Goal: Entertainment & Leisure: Consume media (video, audio)

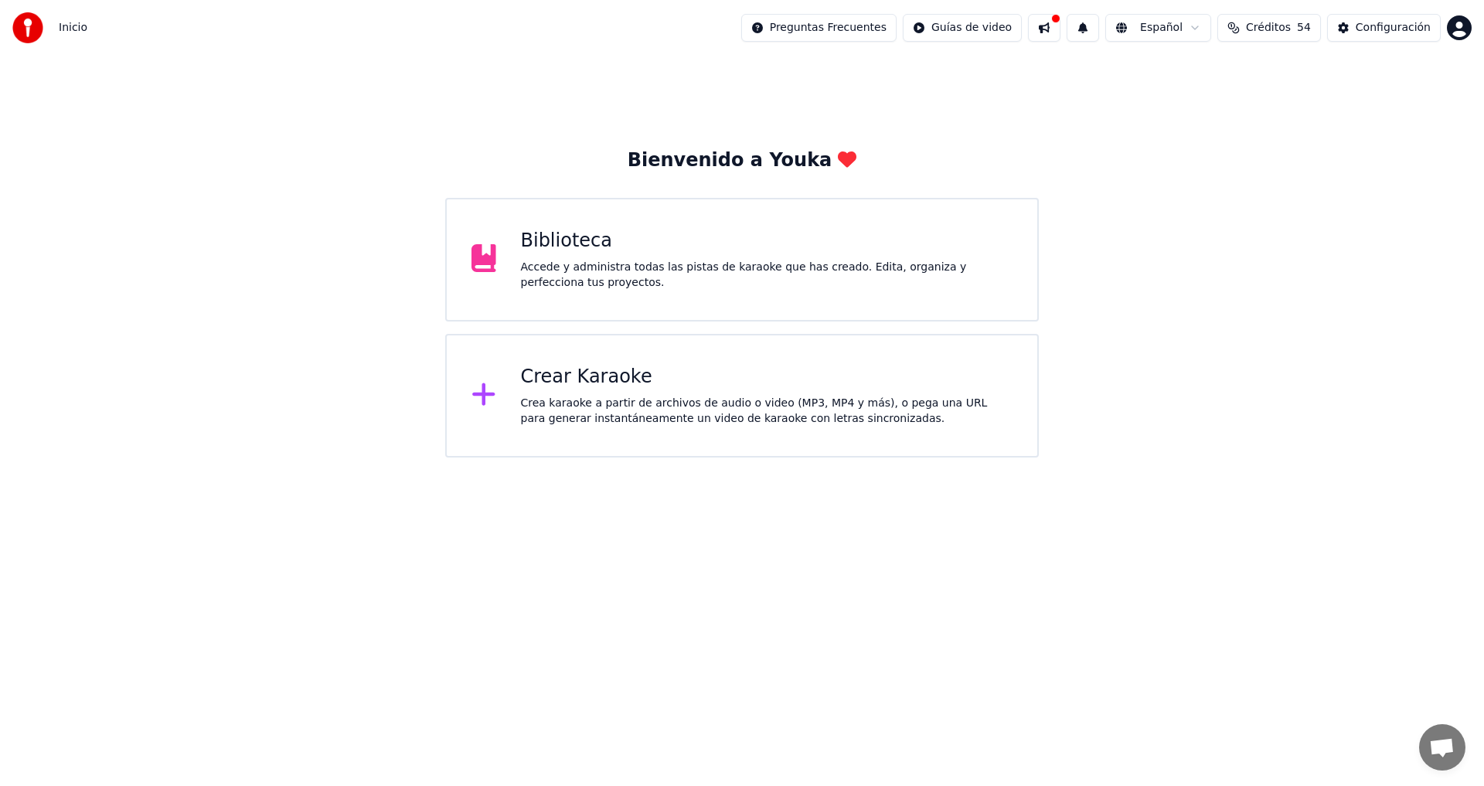
click at [588, 264] on div "Accede y administra todas las pistas de karaoke que has creado. Edita, organiza…" at bounding box center [767, 275] width 492 height 31
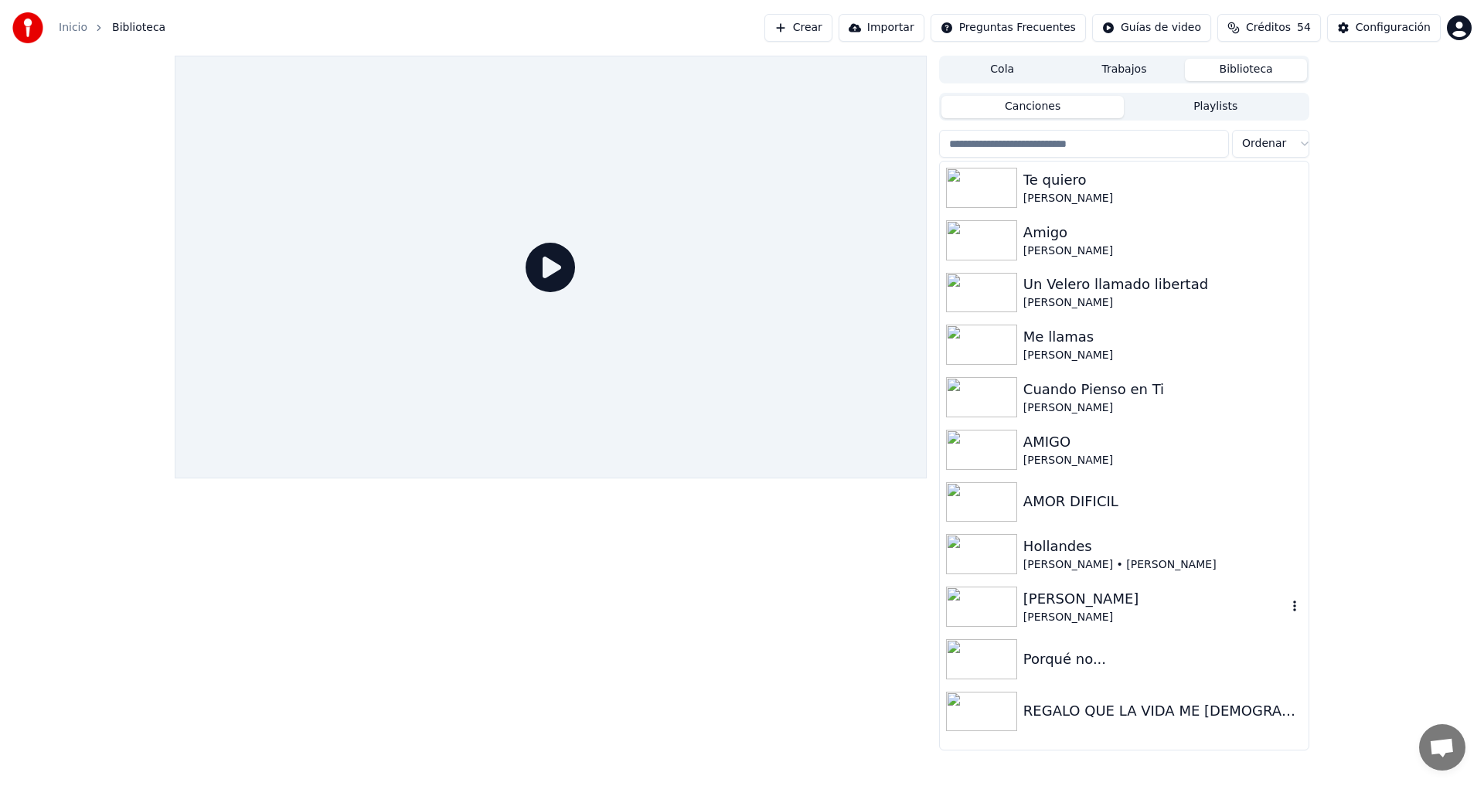
click at [1161, 617] on div "[PERSON_NAME]" at bounding box center [1155, 617] width 264 height 15
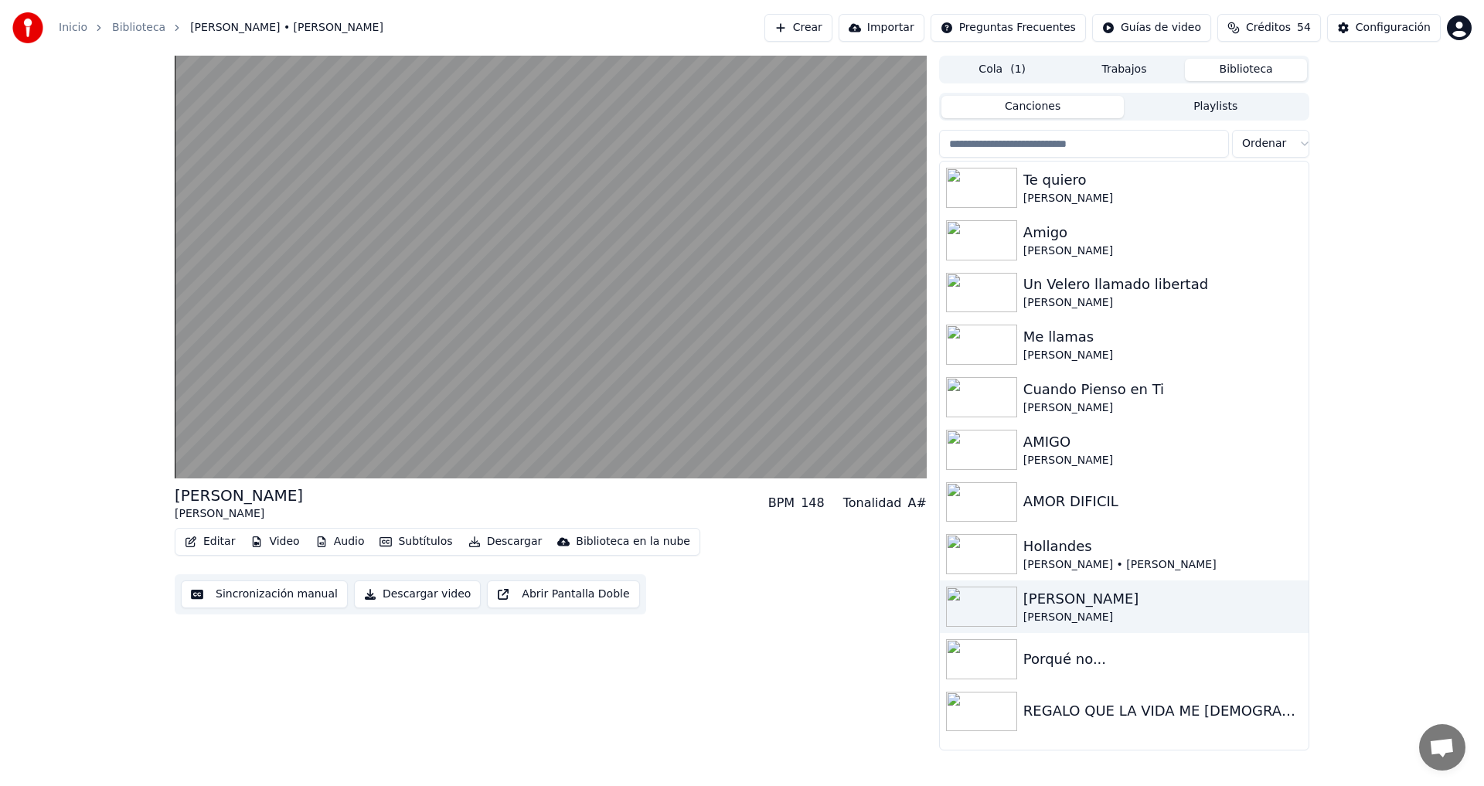
click at [770, 674] on div "[PERSON_NAME] BPM 148 Tonalidad A# Editar Video Audio Subtítulos Descargar Bibl…" at bounding box center [551, 403] width 752 height 695
click at [1097, 664] on div "Porqué no..." at bounding box center [1155, 659] width 264 height 22
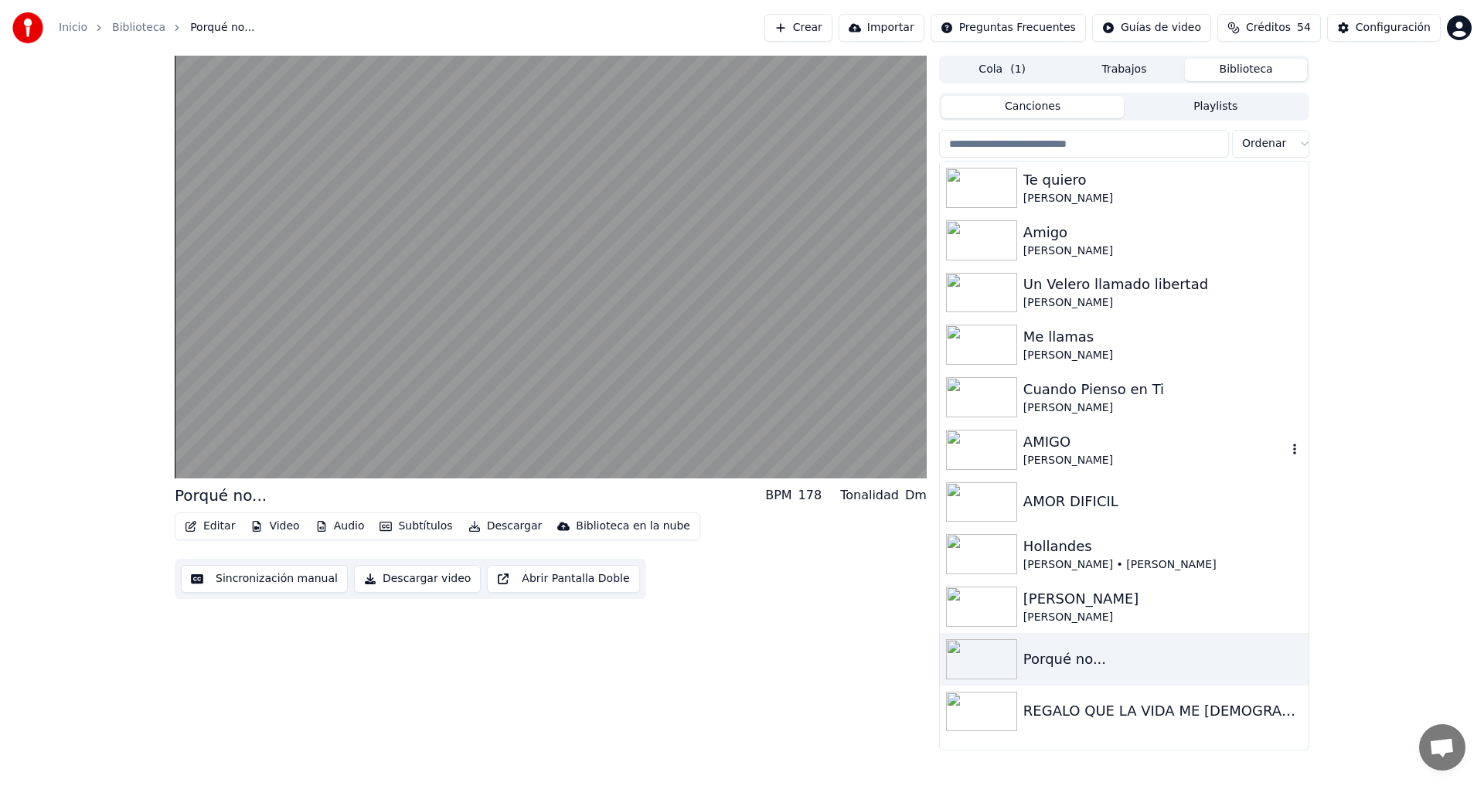
click at [1117, 448] on div "AMIGO" at bounding box center [1155, 442] width 264 height 22
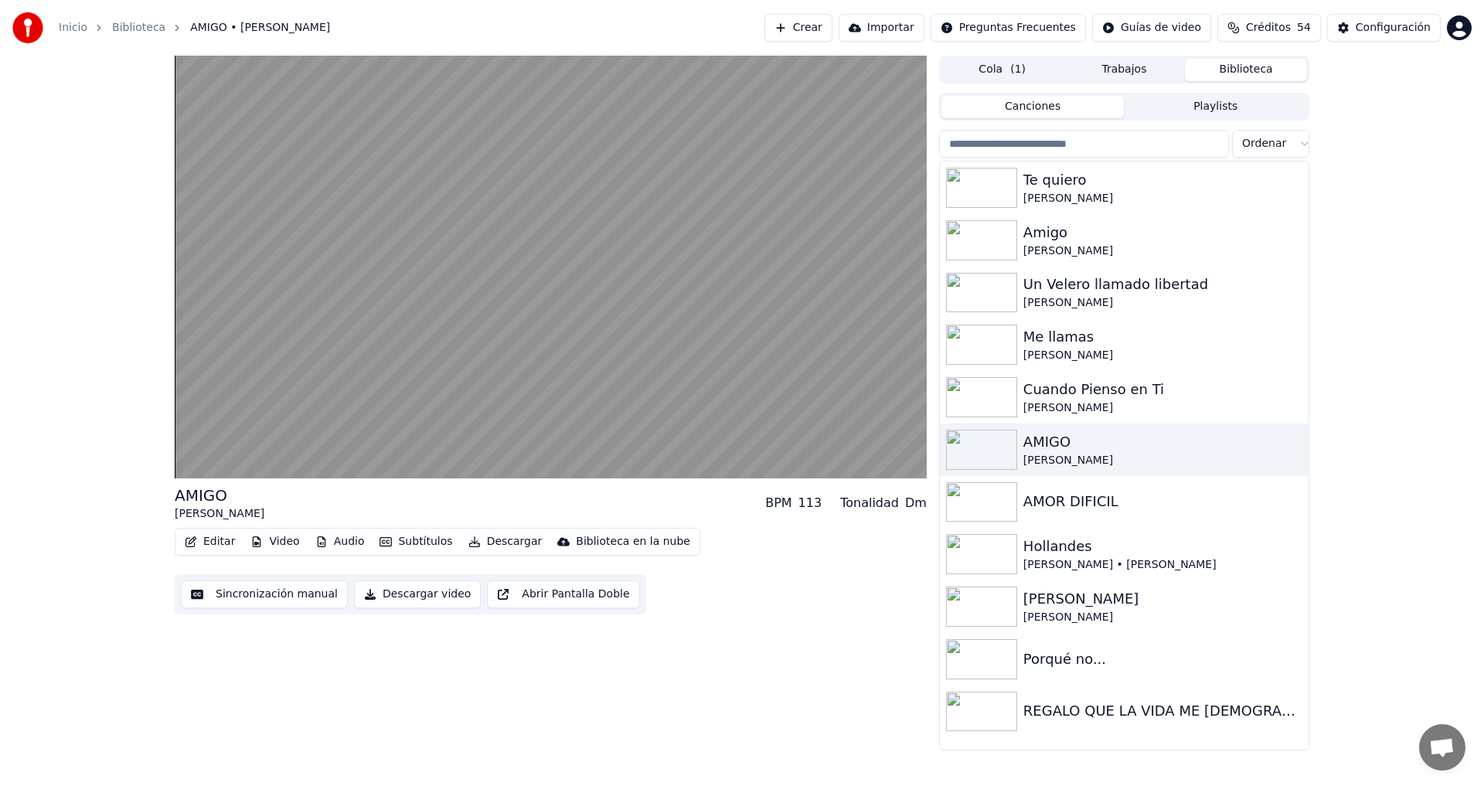
click at [801, 665] on div "AMIGO [PERSON_NAME] BPM 113 Tonalidad Dm Editar Video Audio Subtítulos Descarga…" at bounding box center [551, 403] width 752 height 695
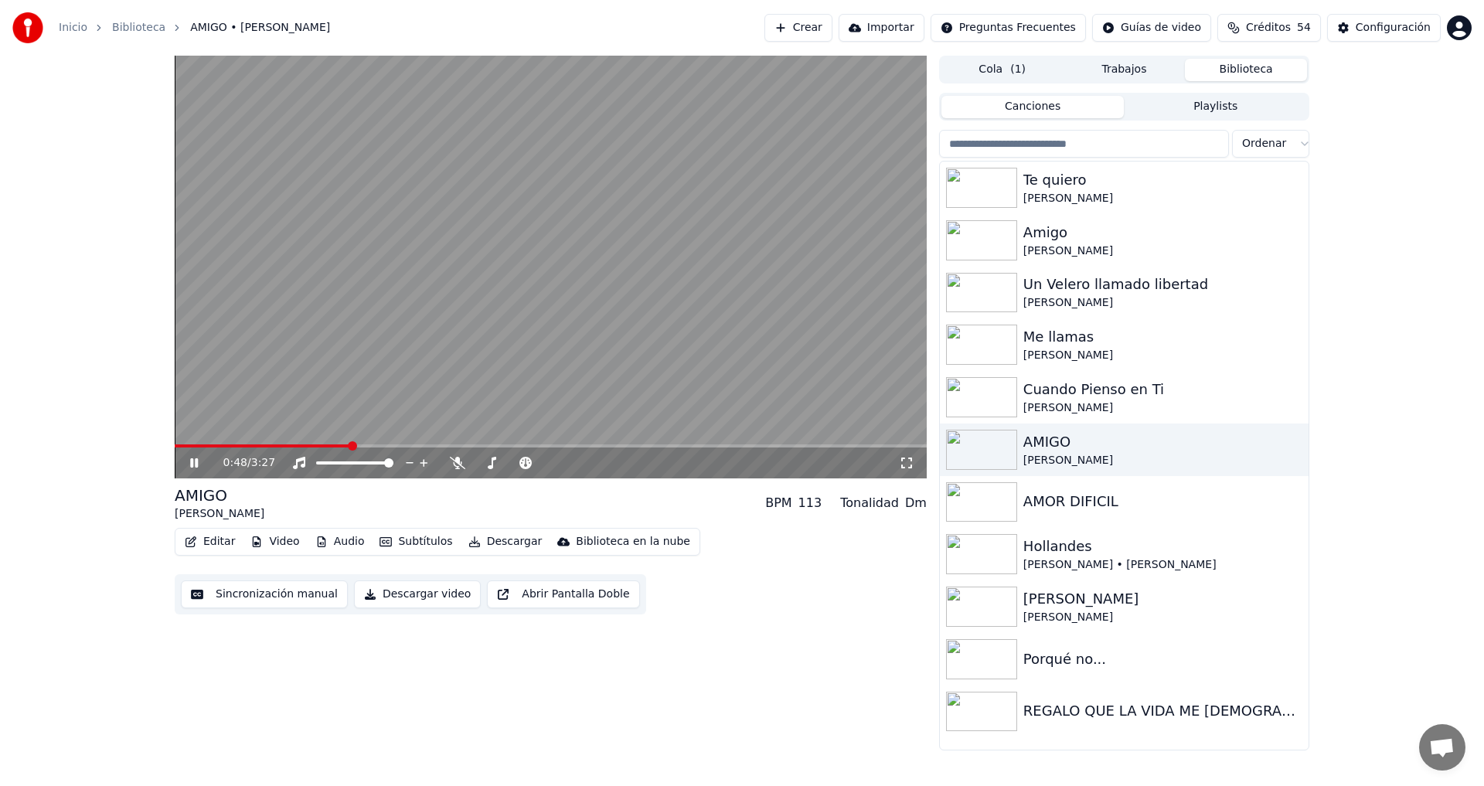
click at [192, 459] on icon at bounding box center [194, 462] width 8 height 9
click at [576, 647] on div "0:48 / 3:27 AMIGO [PERSON_NAME] BPM 113 Tonalidad Dm Editar Video Audio Subtítu…" at bounding box center [551, 403] width 752 height 695
click at [1078, 714] on div "REGALO QUE LA VIDA ME [DEMOGRAPHIC_DATA]" at bounding box center [1155, 711] width 264 height 22
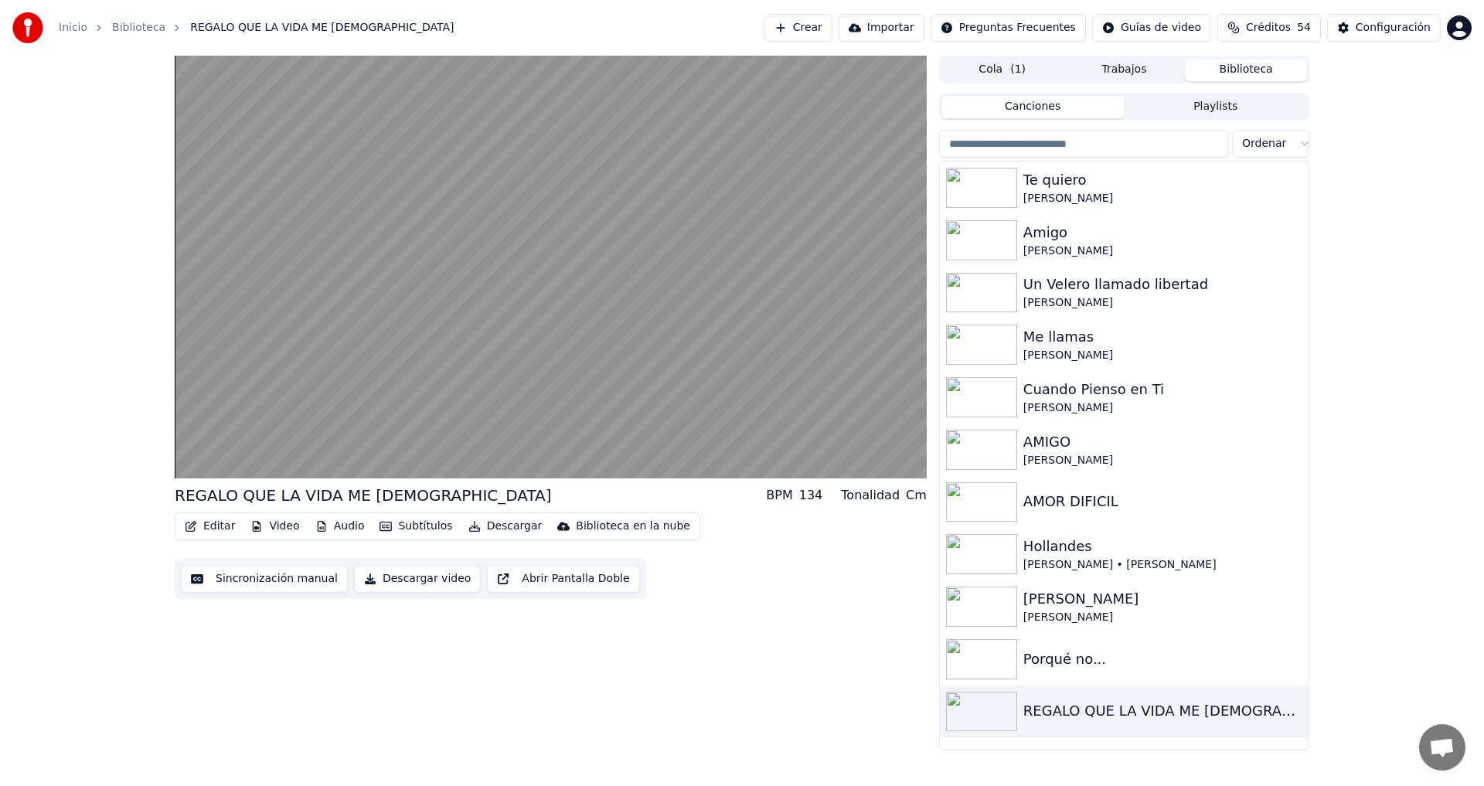
click at [795, 669] on div "REGALO QUE LA VIDA ME DIO BPM 134 Tonalidad Cm Editar Video Audio Subtítulos De…" at bounding box center [551, 403] width 752 height 695
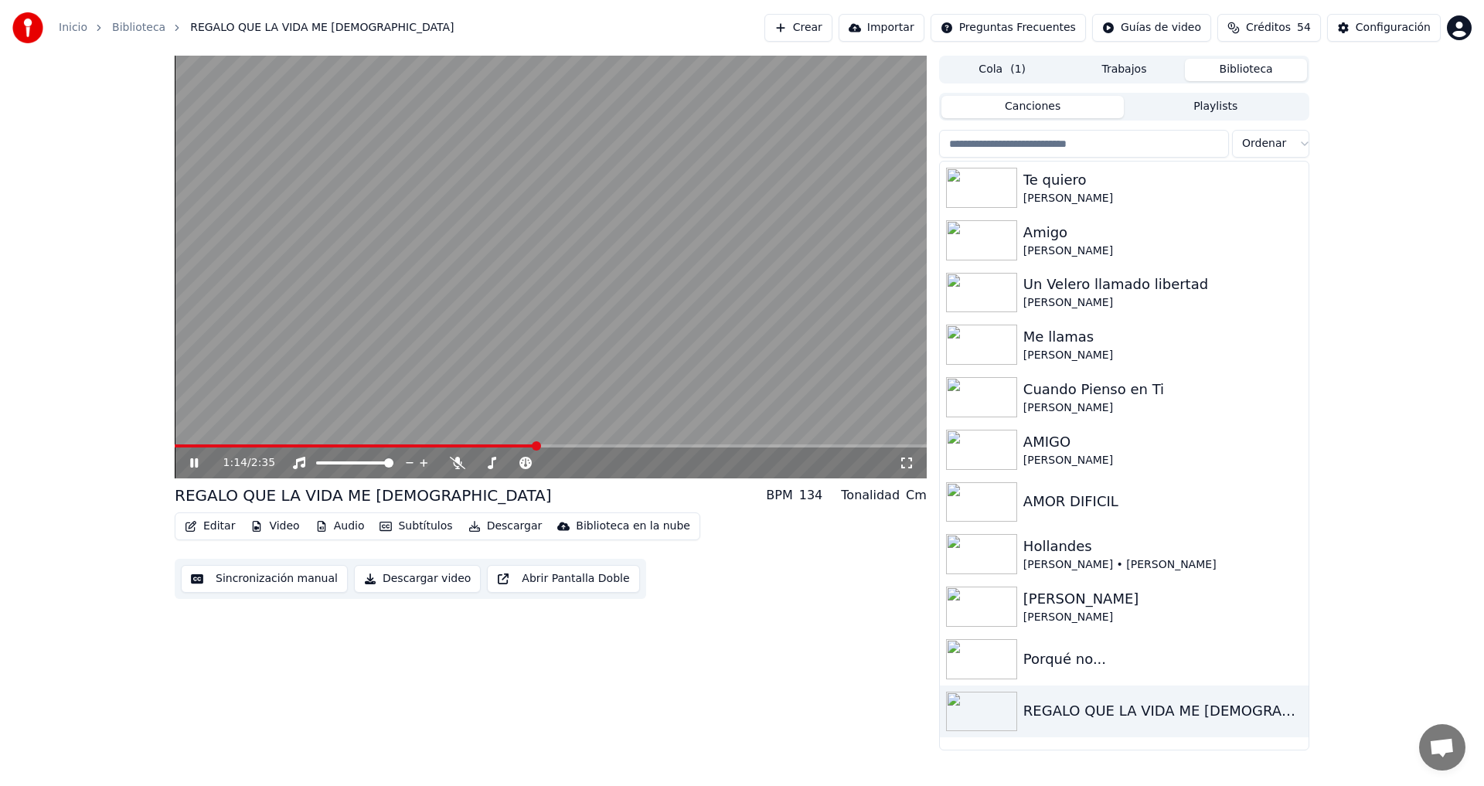
click at [193, 468] on icon at bounding box center [205, 463] width 36 height 12
click at [493, 464] on icon at bounding box center [491, 463] width 15 height 12
click at [600, 465] on icon at bounding box center [602, 462] width 15 height 15
click at [184, 444] on span at bounding box center [180, 445] width 10 height 3
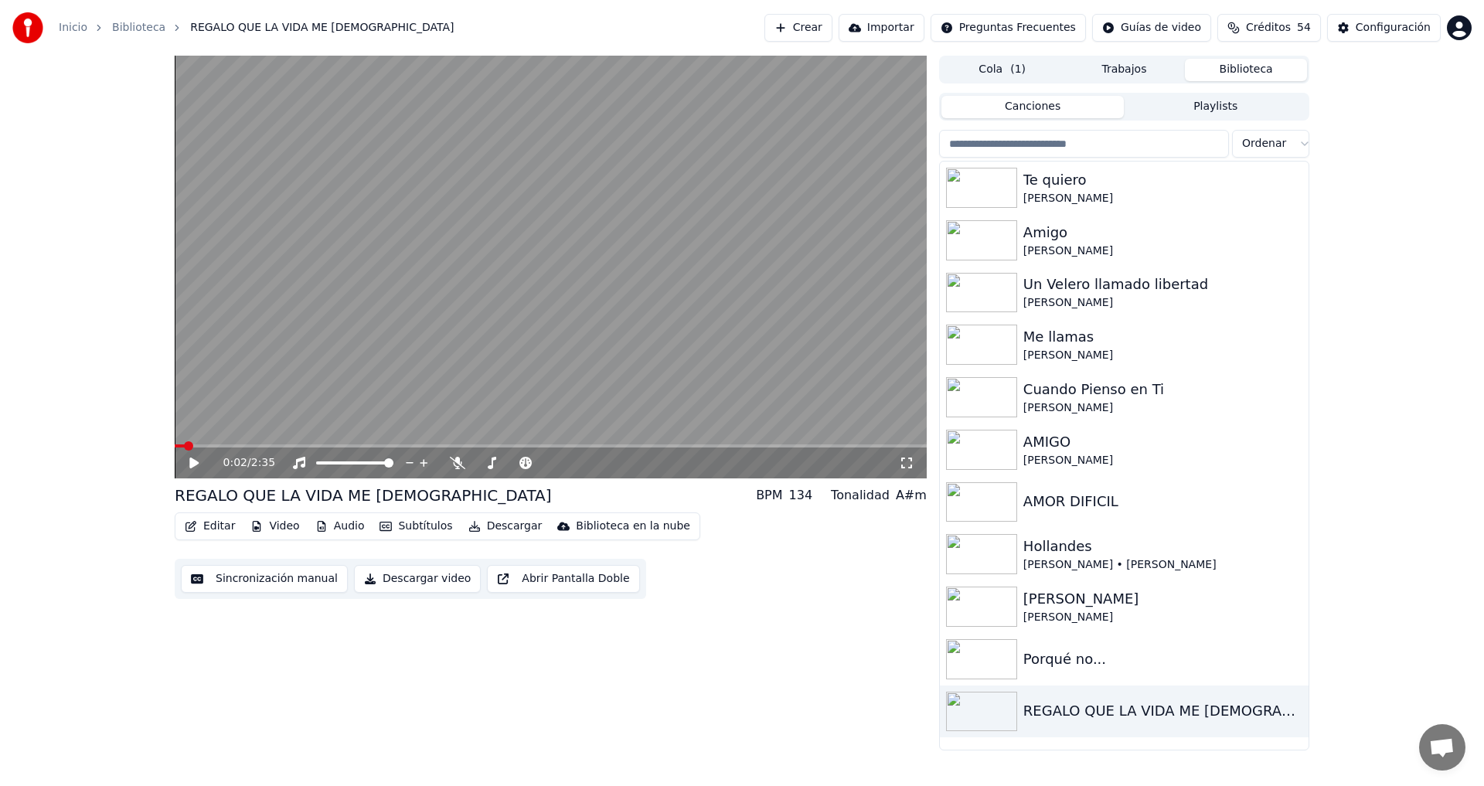
click at [182, 442] on video at bounding box center [551, 267] width 752 height 423
click at [192, 455] on div "0:33 / 2:35" at bounding box center [551, 462] width 740 height 15
click at [192, 460] on icon at bounding box center [194, 462] width 8 height 9
click at [178, 444] on span at bounding box center [177, 445] width 5 height 3
click at [529, 457] on icon at bounding box center [525, 463] width 15 height 12
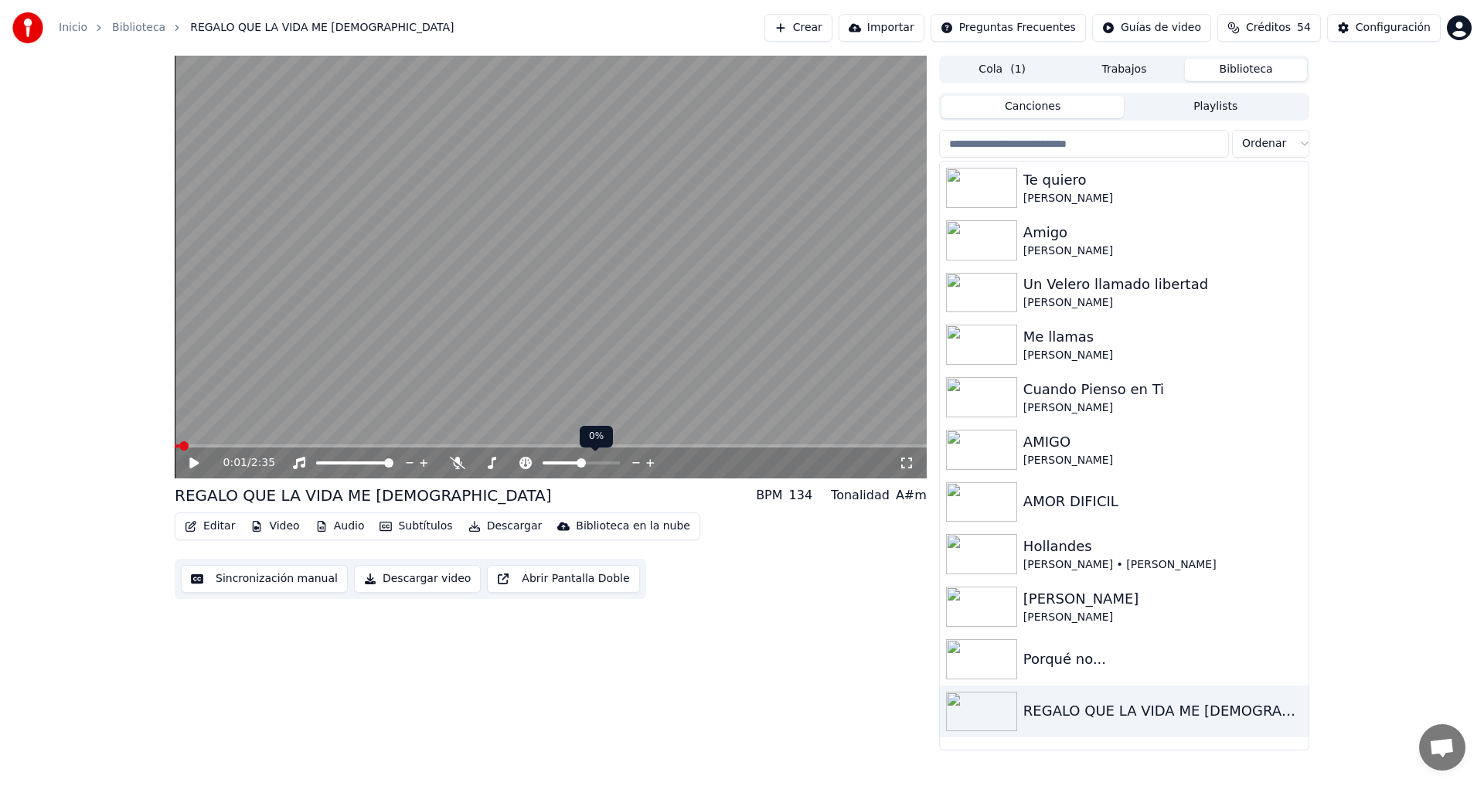
click at [632, 463] on icon at bounding box center [636, 463] width 8 height 2
click at [192, 460] on icon at bounding box center [193, 462] width 9 height 11
click at [190, 463] on icon at bounding box center [205, 463] width 36 height 12
click at [990, 505] on img at bounding box center [981, 502] width 71 height 40
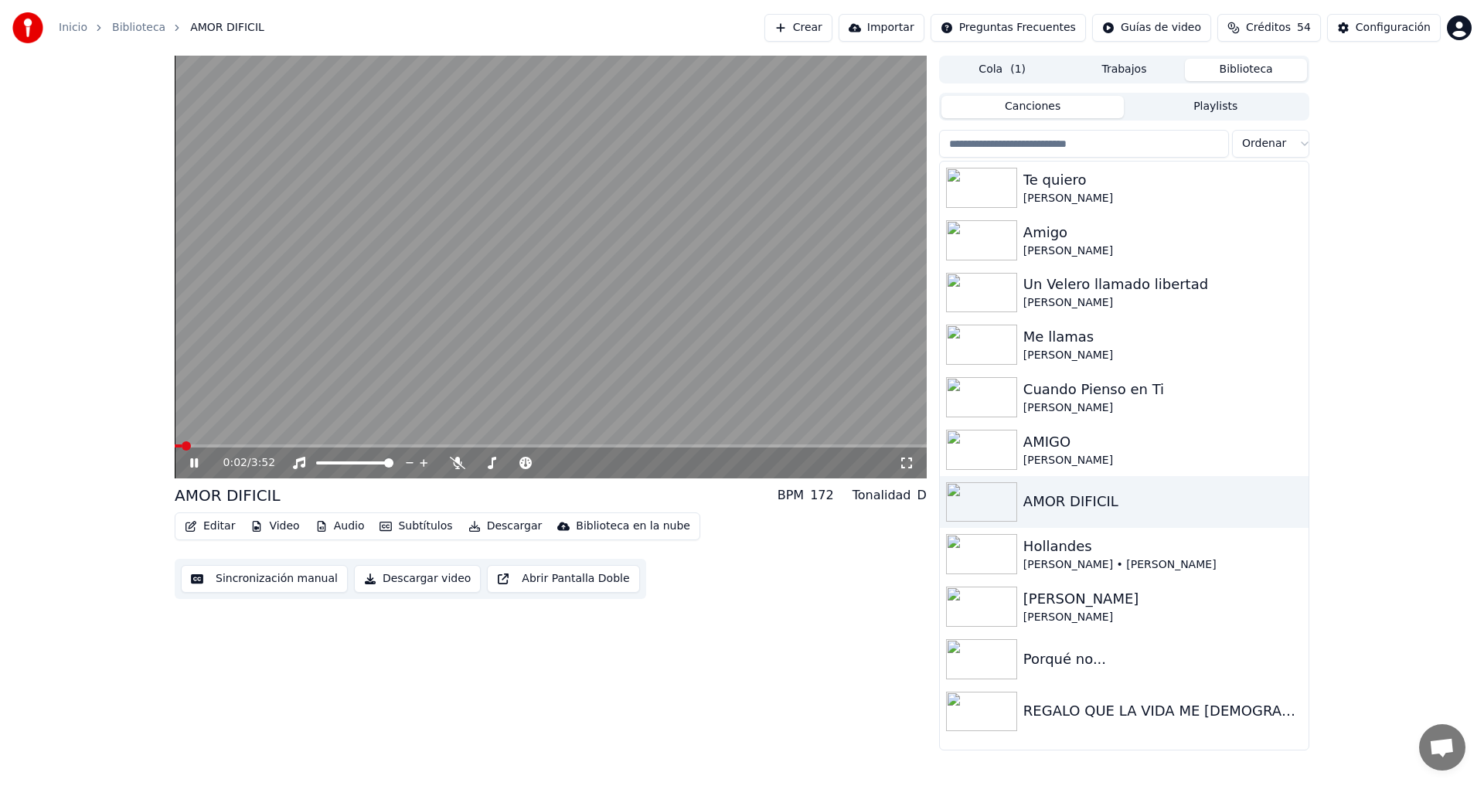
click at [193, 457] on icon at bounding box center [205, 463] width 36 height 12
click at [1032, 665] on div "Porqué no..." at bounding box center [1155, 659] width 264 height 22
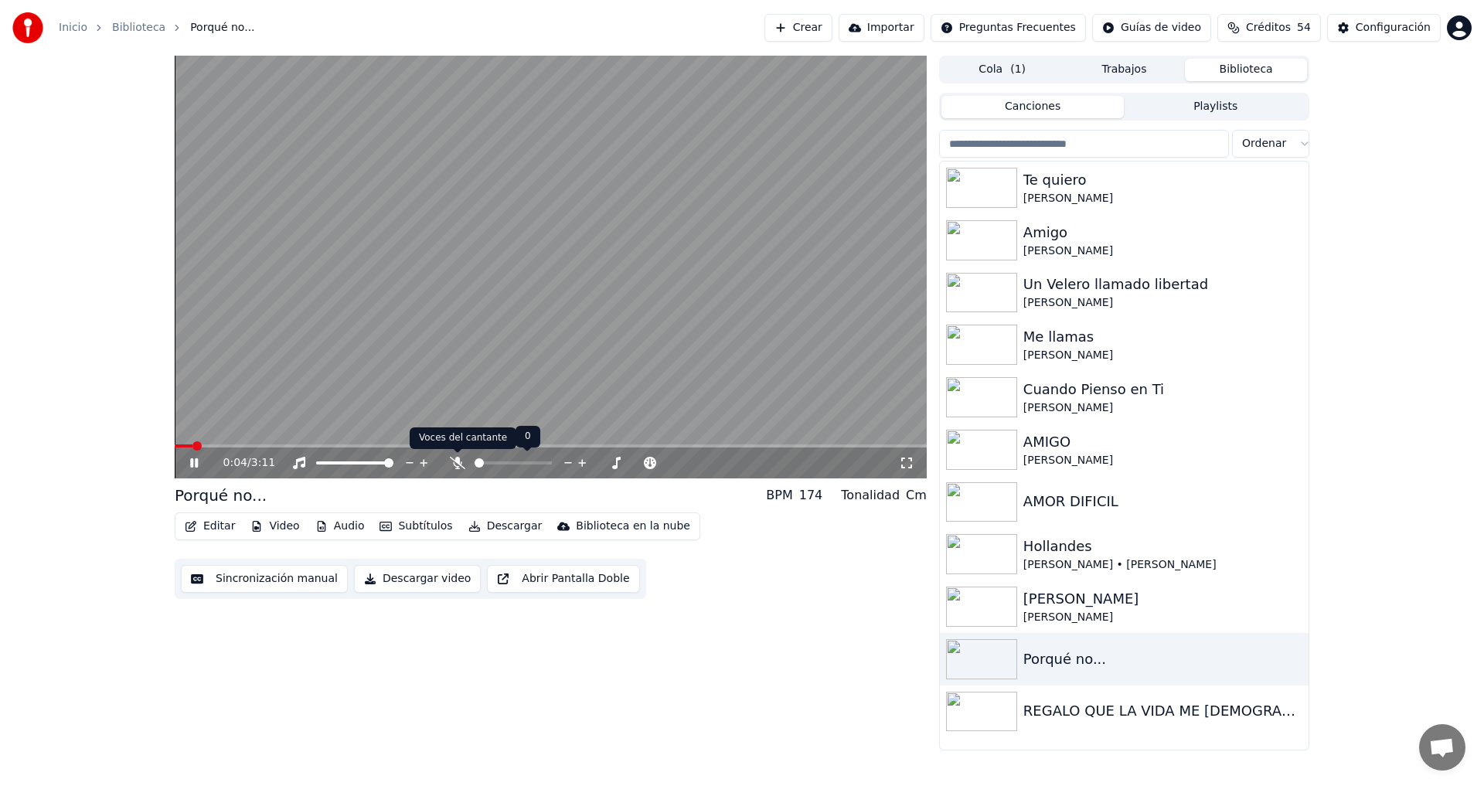
click at [458, 462] on icon at bounding box center [457, 463] width 15 height 12
click at [462, 460] on icon at bounding box center [457, 463] width 15 height 12
click at [196, 458] on icon at bounding box center [205, 463] width 36 height 12
click at [523, 464] on icon at bounding box center [525, 463] width 12 height 12
click at [191, 459] on icon at bounding box center [193, 462] width 9 height 11
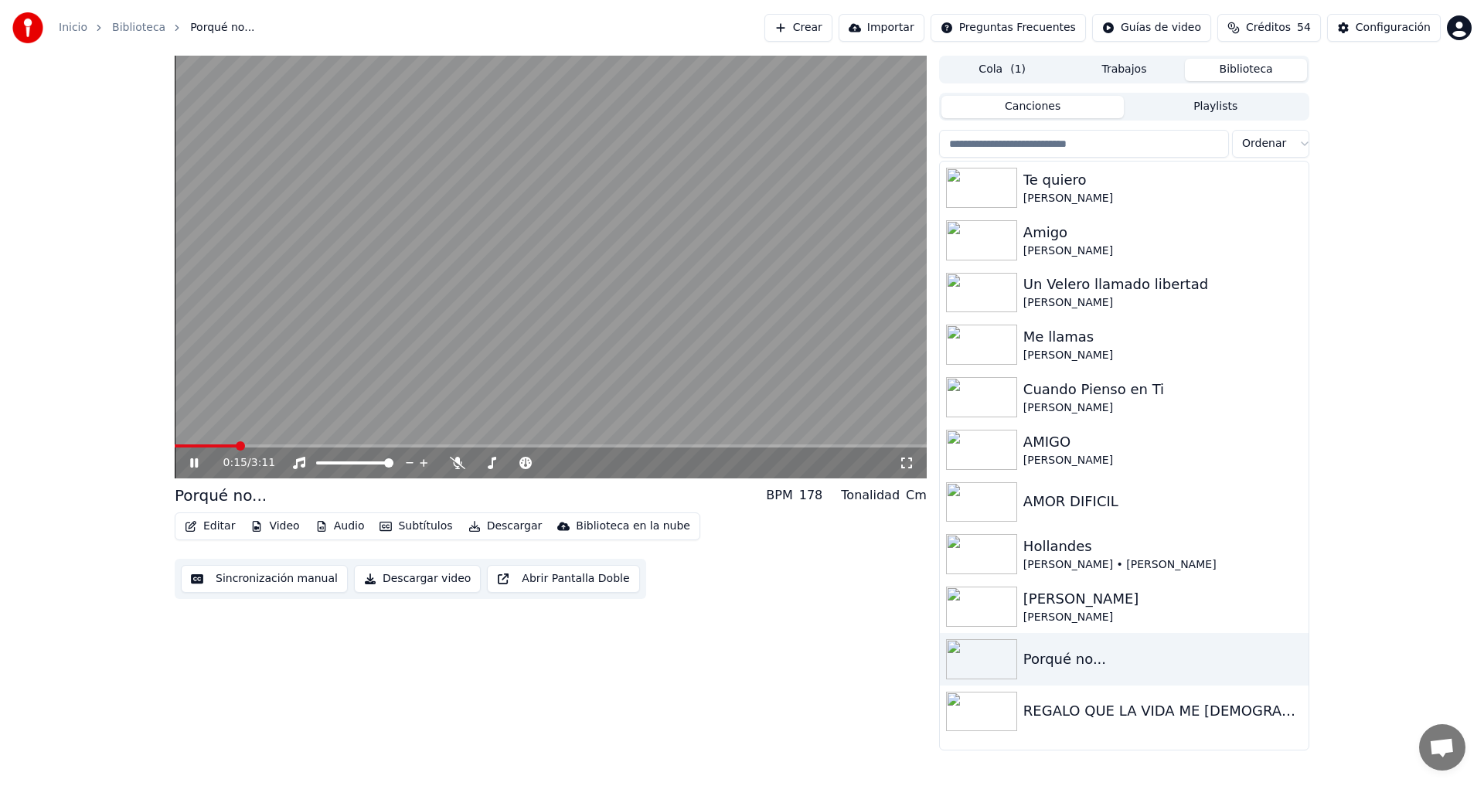
click at [183, 445] on span at bounding box center [206, 445] width 62 height 3
click at [175, 442] on span at bounding box center [179, 445] width 9 height 9
click at [457, 463] on icon at bounding box center [457, 463] width 15 height 12
click at [195, 463] on icon at bounding box center [205, 463] width 36 height 12
click at [998, 397] on img at bounding box center [981, 397] width 71 height 40
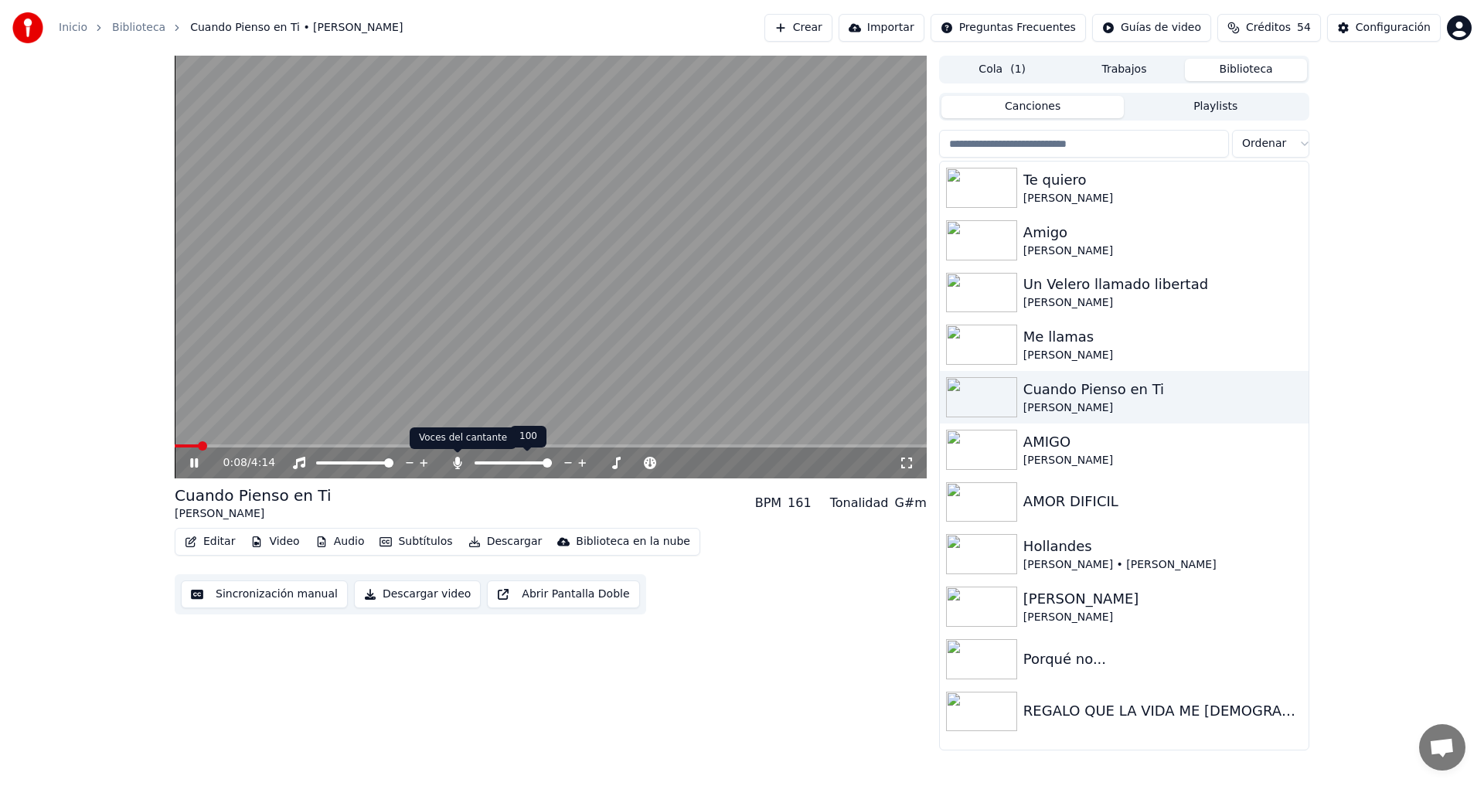
click at [451, 462] on icon at bounding box center [457, 463] width 15 height 12
click at [497, 468] on icon at bounding box center [491, 463] width 15 height 12
click at [600, 462] on icon at bounding box center [602, 462] width 15 height 15
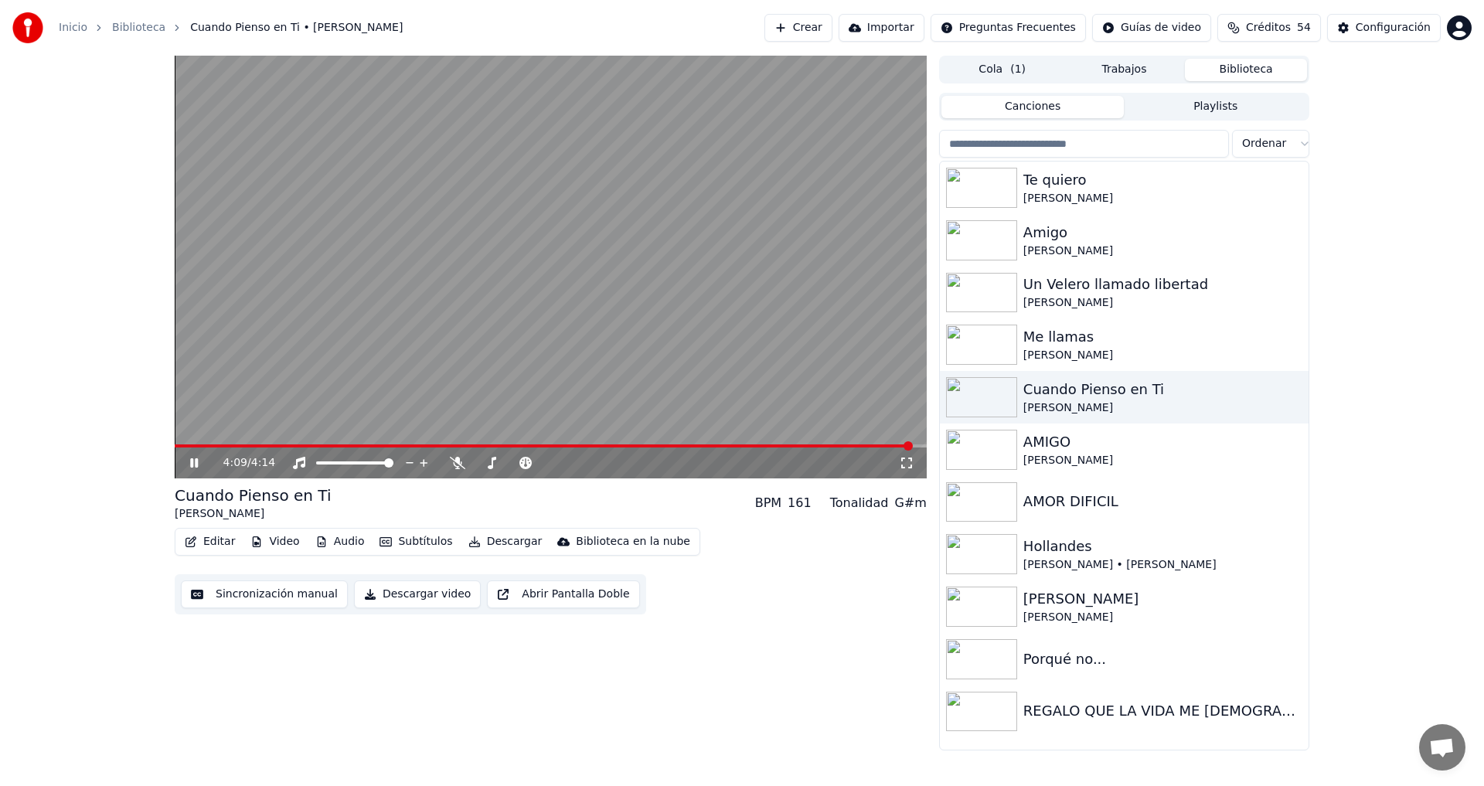
click at [769, 648] on div "4:09 / 4:14 Cuando Pienso en Ti [PERSON_NAME] BPM 161 Tonalidad G#m Editar Vide…" at bounding box center [551, 403] width 752 height 695
click at [992, 187] on img at bounding box center [981, 188] width 71 height 40
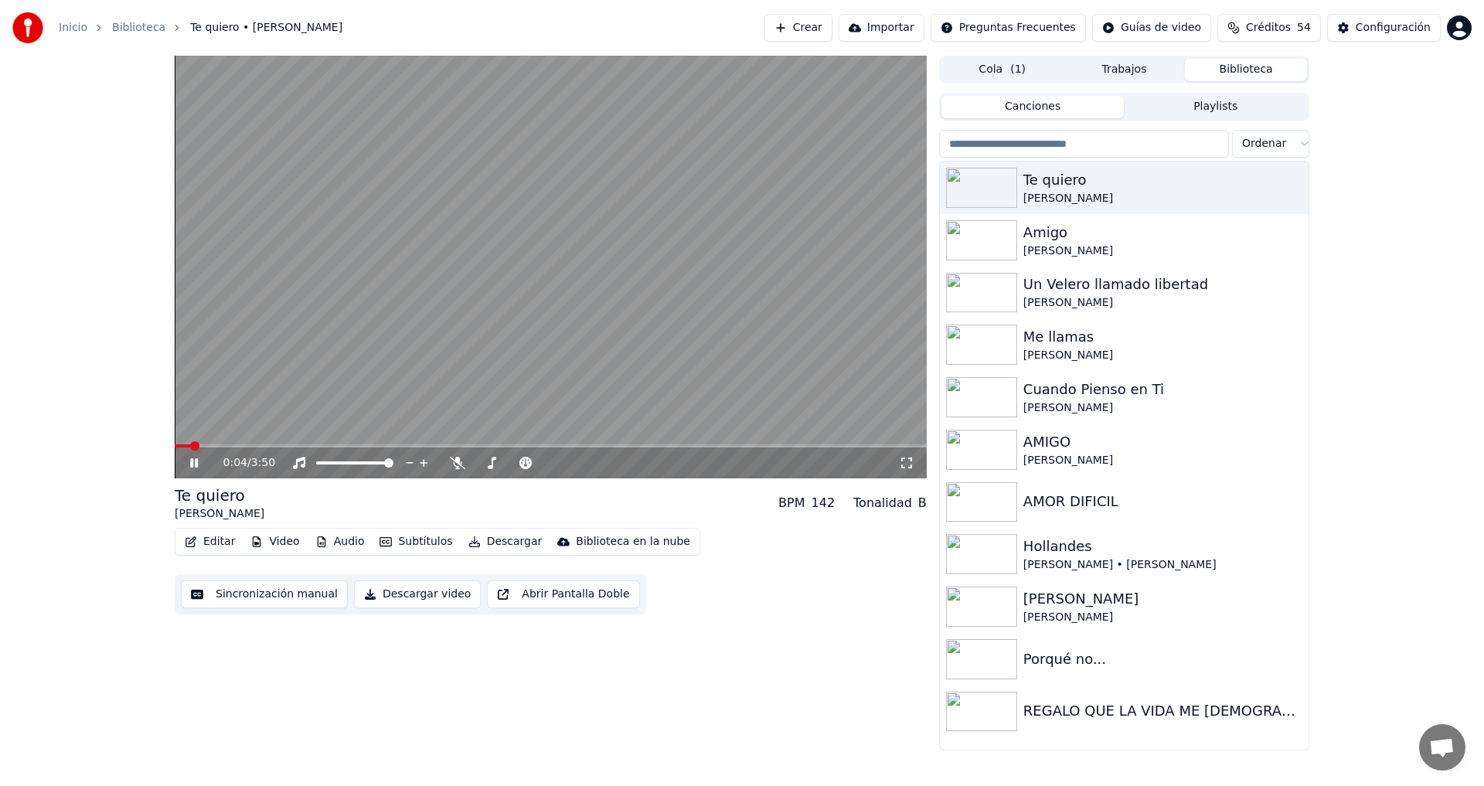
click at [193, 459] on icon at bounding box center [194, 462] width 8 height 9
